Goal: Check status

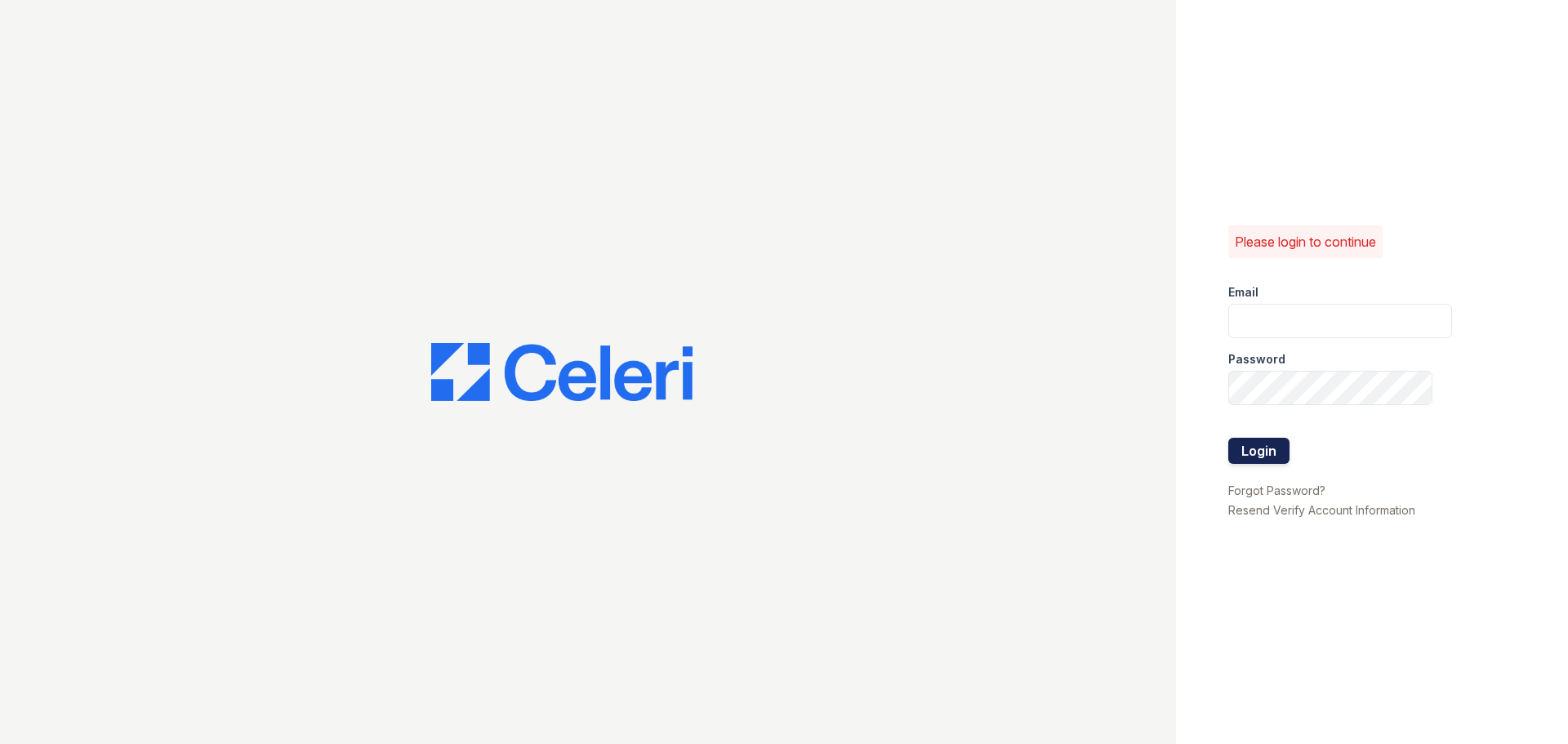
type input "[EMAIL_ADDRESS][DOMAIN_NAME]"
click at [1274, 449] on button "Login" at bounding box center [1258, 450] width 61 height 26
